Goal: Information Seeking & Learning: Learn about a topic

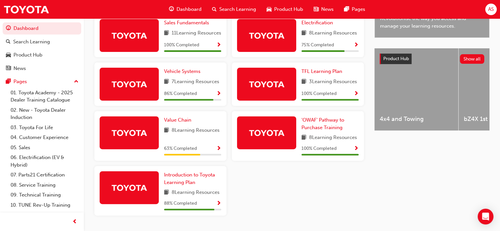
scroll to position [230, 0]
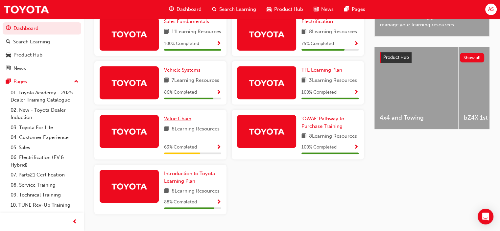
click at [177, 122] on span "Value Chain" at bounding box center [177, 119] width 27 height 6
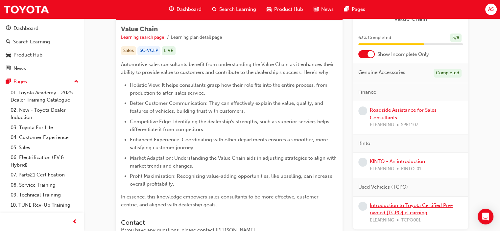
scroll to position [24, 0]
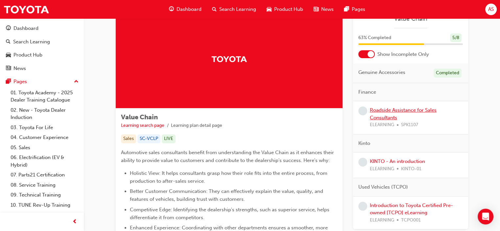
click at [400, 109] on link "Roadside Assistance for Sales Consultants" at bounding box center [403, 113] width 67 height 13
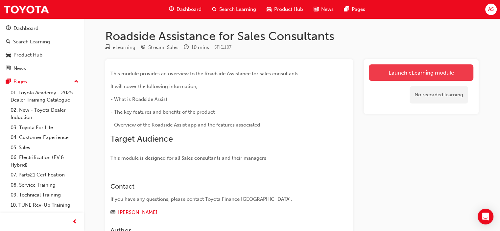
click at [427, 73] on link "Launch eLearning module" at bounding box center [421, 72] width 105 height 16
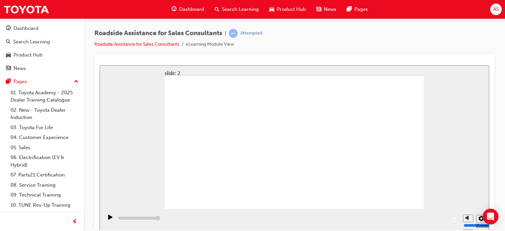
drag, startPoint x: 480, startPoint y: 154, endPoint x: 476, endPoint y: 154, distance: 4.0
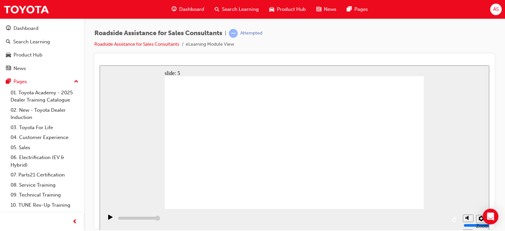
click at [479, 154] on div "slide: 5 Page 5 of 9 Previous page Open Menu Help Save and Exit Toyota Access f…" at bounding box center [295, 147] width 390 height 165
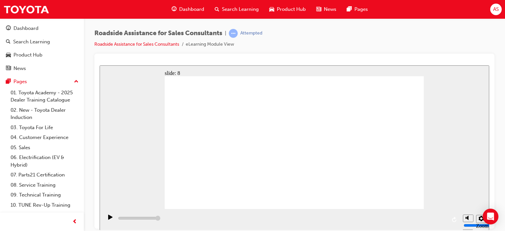
click at [445, 171] on div "slide: 9 Next page Page 9 of 9 Previous page Open Menu Help Save and Exit Toyot…" at bounding box center [295, 147] width 390 height 165
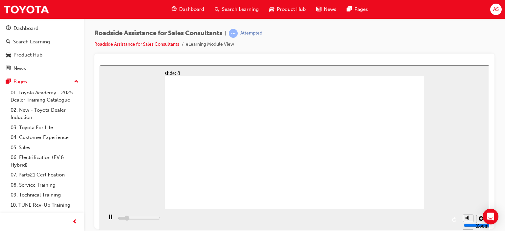
click at [504, 120] on div "Roadside Assistance for Sales Consultants | Attempted Roadside Assistance for S…" at bounding box center [294, 116] width 421 height 196
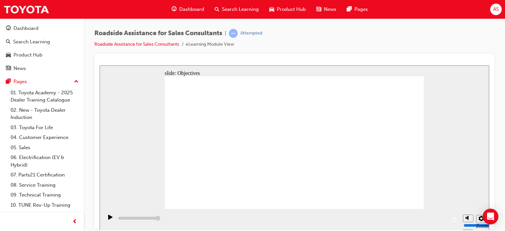
type input "23000"
checkbox input "true"
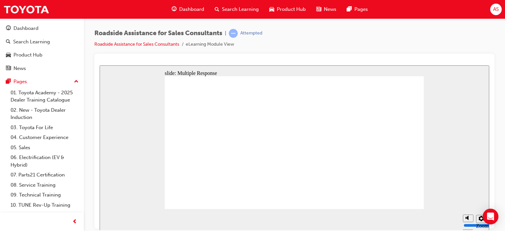
checkbox input "true"
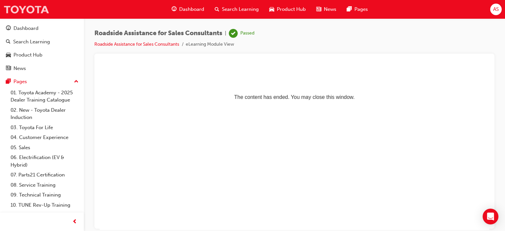
click at [32, 8] on img at bounding box center [26, 9] width 46 height 15
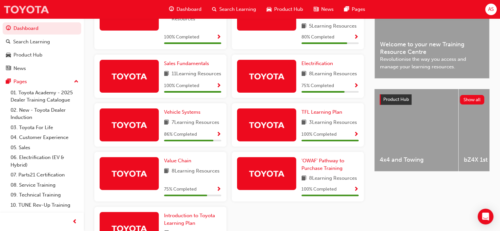
scroll to position [189, 0]
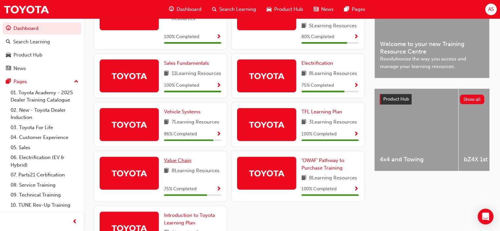
click at [177, 164] on span "Value Chain" at bounding box center [177, 161] width 27 height 6
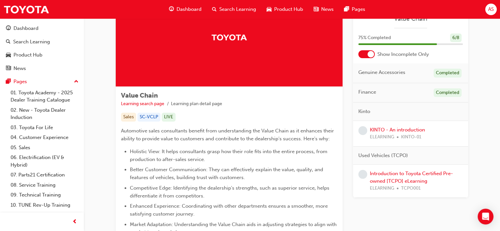
scroll to position [132, 0]
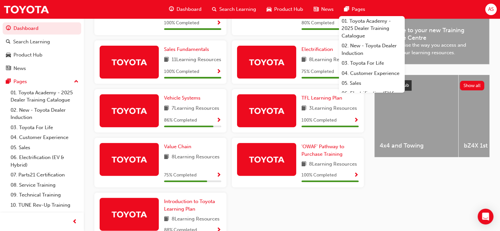
scroll to position [254, 0]
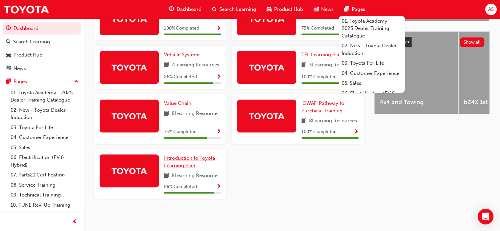
click at [167, 160] on span "Introduction to Toyota Learning Plan" at bounding box center [189, 161] width 51 height 13
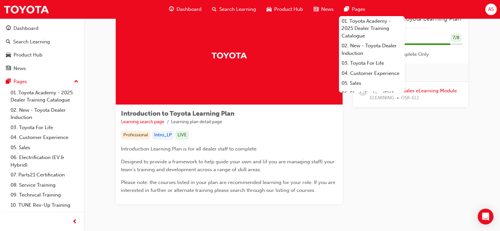
scroll to position [49, 0]
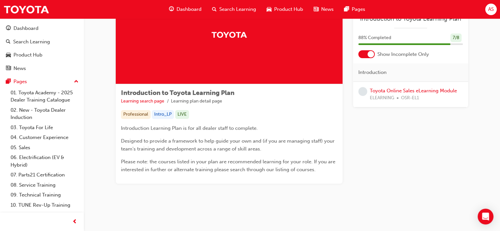
drag, startPoint x: 367, startPoint y: 202, endPoint x: 369, endPoint y: 180, distance: 21.9
click at [367, 200] on div "Introduction to Toyota Learning Plan Learning search page Learning plan detail …" at bounding box center [292, 95] width 374 height 219
click at [401, 90] on link "Toyota Online Sales eLearning Module" at bounding box center [413, 91] width 87 height 6
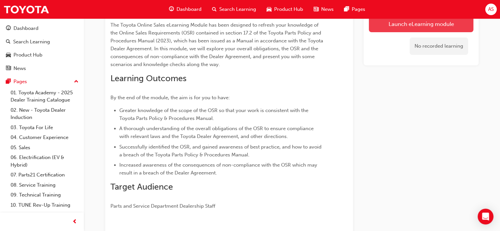
click at [389, 26] on link "Launch eLearning module" at bounding box center [421, 24] width 105 height 16
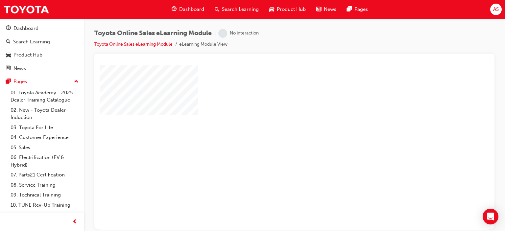
click at [276, 129] on div "play" at bounding box center [276, 129] width 0 height 0
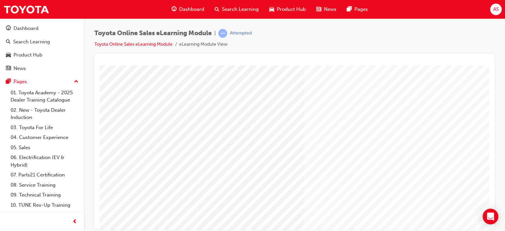
scroll to position [87, 0]
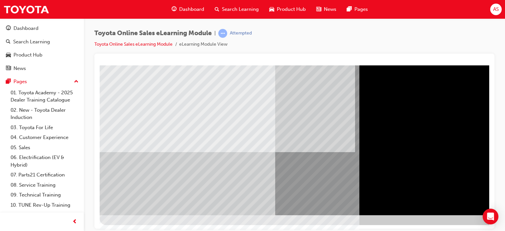
scroll to position [87, 63]
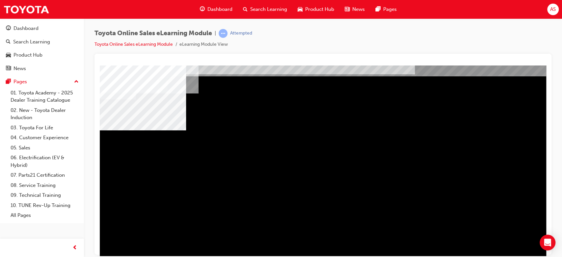
scroll to position [62, 0]
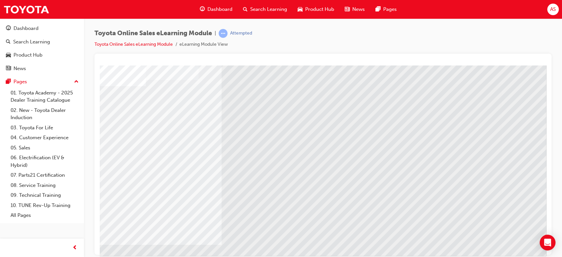
scroll to position [37, 0]
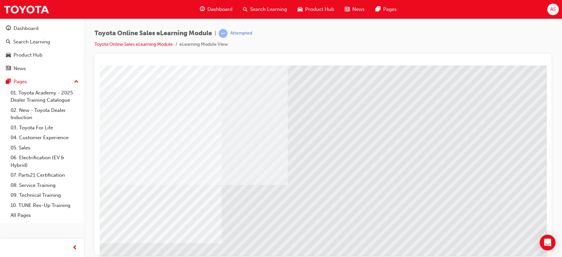
drag, startPoint x: 197, startPoint y: 124, endPoint x: 215, endPoint y: 125, distance: 18.1
click at [283, 131] on div "multistate" at bounding box center [323, 147] width 447 height 237
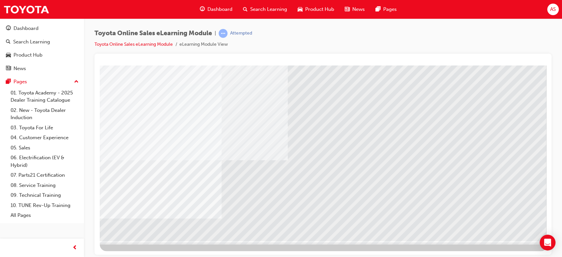
scroll to position [62, 0]
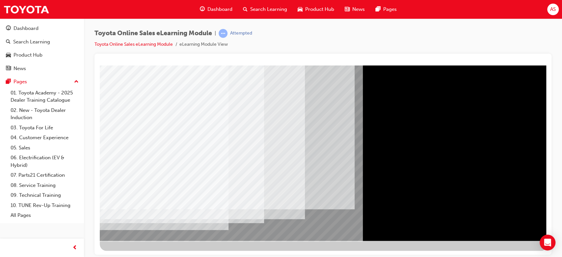
drag, startPoint x: 491, startPoint y: 221, endPoint x: 495, endPoint y: 224, distance: 5.0
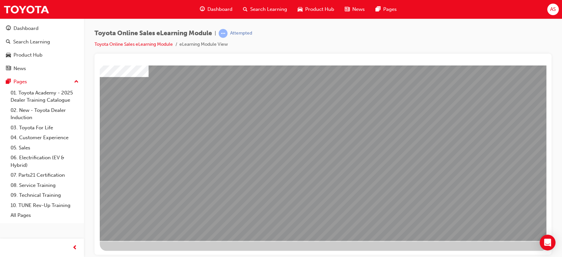
scroll to position [0, 0]
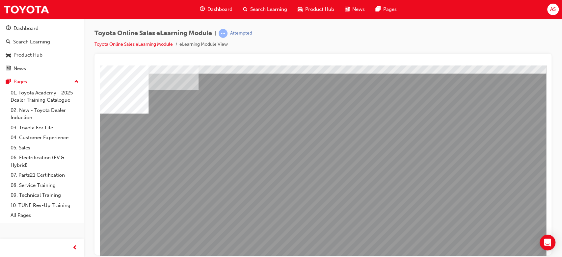
scroll to position [62, 0]
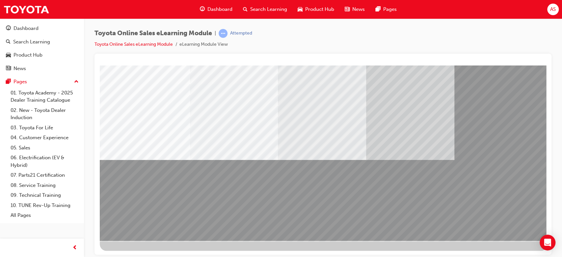
drag, startPoint x: 209, startPoint y: 128, endPoint x: 160, endPoint y: 112, distance: 51.5
click at [160, 112] on div at bounding box center [323, 122] width 447 height 237
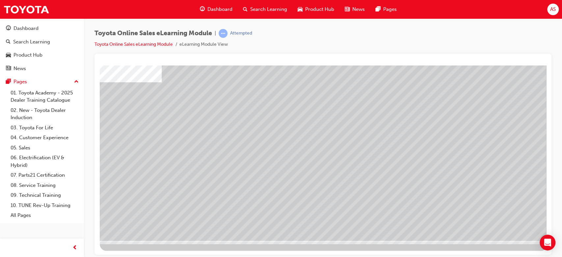
drag, startPoint x: 297, startPoint y: 105, endPoint x: 313, endPoint y: 108, distance: 16.0
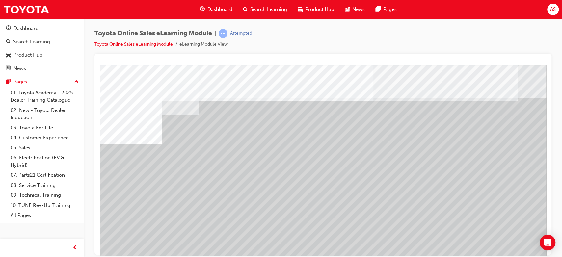
drag, startPoint x: 153, startPoint y: 239, endPoint x: 160, endPoint y: 239, distance: 6.9
drag, startPoint x: 273, startPoint y: 234, endPoint x: 285, endPoint y: 232, distance: 11.6
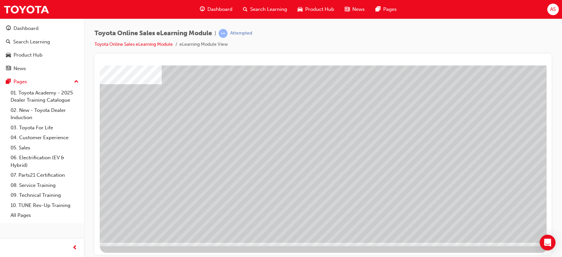
scroll to position [62, 0]
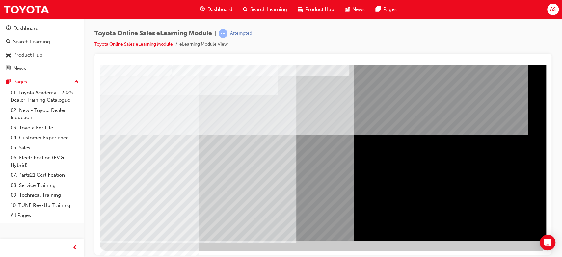
drag, startPoint x: 387, startPoint y: 189, endPoint x: 438, endPoint y: 198, distance: 52.1
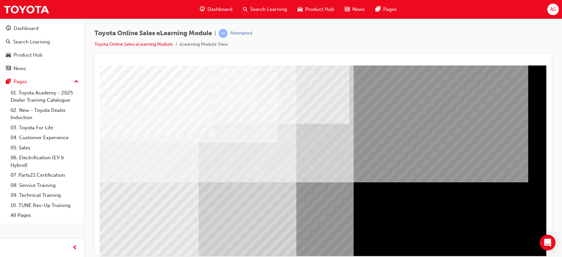
scroll to position [37, 0]
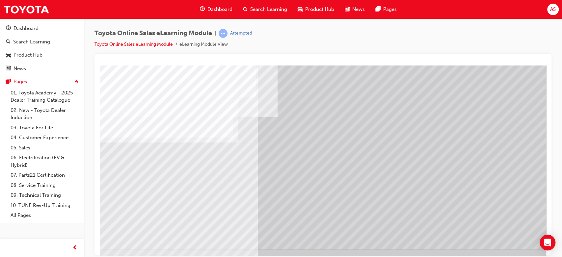
scroll to position [62, 0]
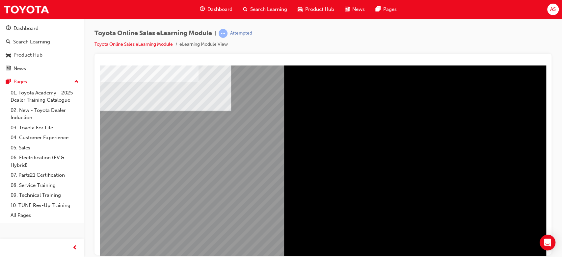
scroll to position [62, 0]
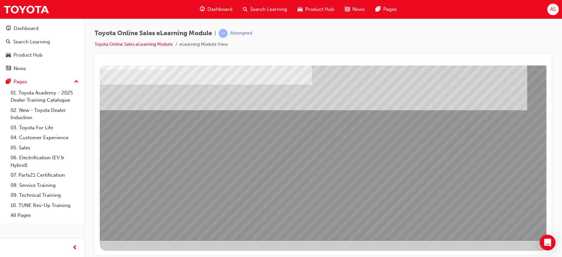
drag, startPoint x: 156, startPoint y: 167, endPoint x: 161, endPoint y: 167, distance: 5.3
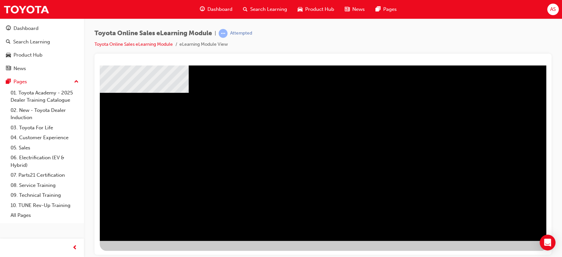
scroll to position [0, 0]
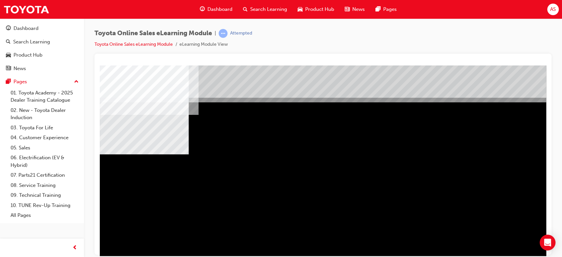
drag, startPoint x: 312, startPoint y: 199, endPoint x: 382, endPoint y: 201, distance: 70.1
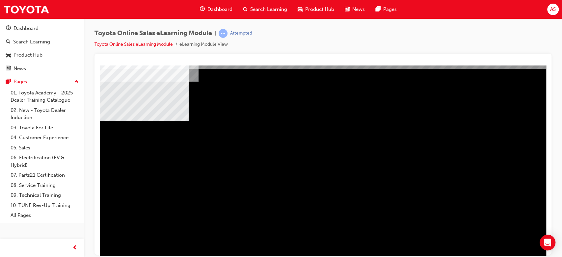
scroll to position [62, 0]
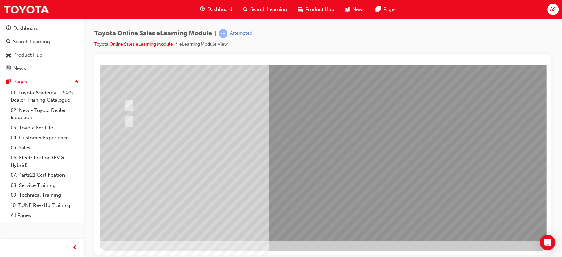
scroll to position [0, 0]
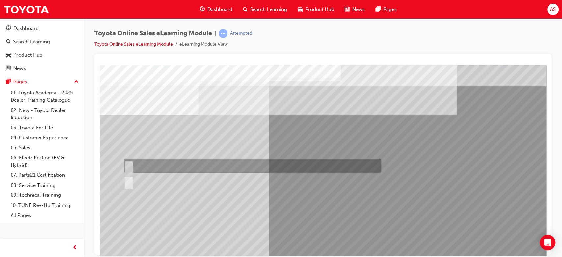
click at [136, 165] on div at bounding box center [250, 166] width 257 height 14
radio input "true"
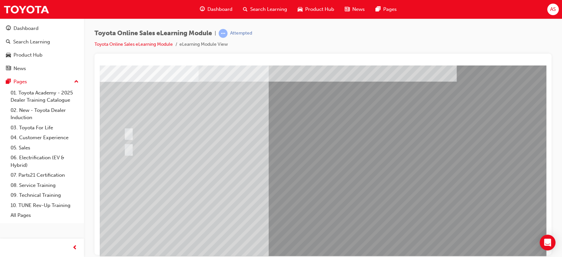
scroll to position [62, 0]
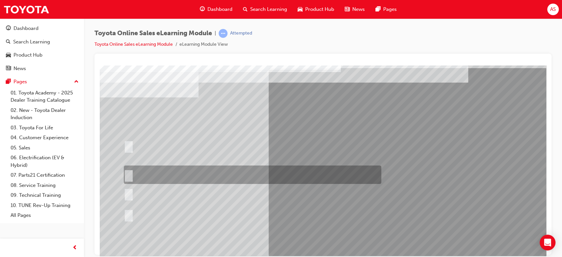
scroll to position [0, 0]
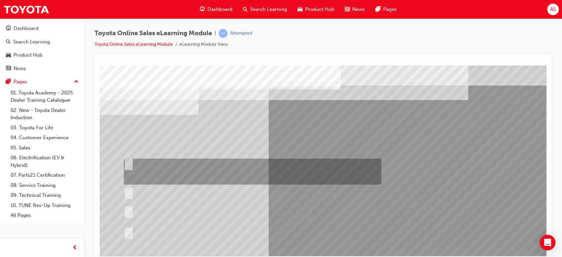
click at [223, 167] on div at bounding box center [250, 172] width 257 height 26
radio input "true"
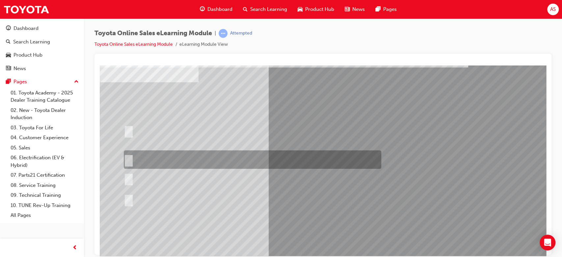
scroll to position [62, 0]
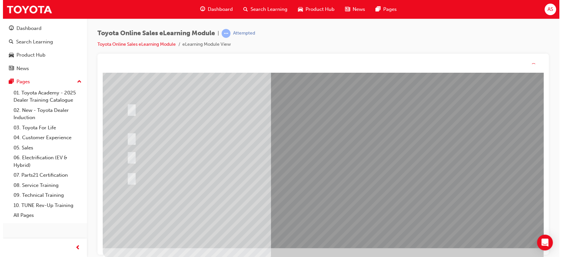
scroll to position [0, 0]
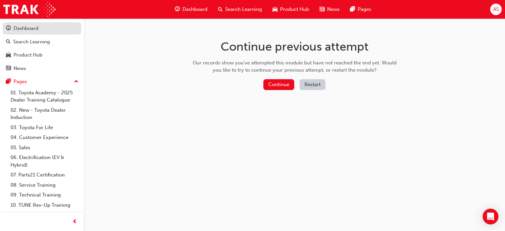
click at [37, 31] on div "Dashboard" at bounding box center [25, 29] width 25 height 8
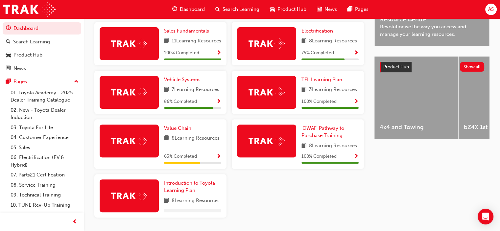
scroll to position [223, 0]
